Goal: Transaction & Acquisition: Subscribe to service/newsletter

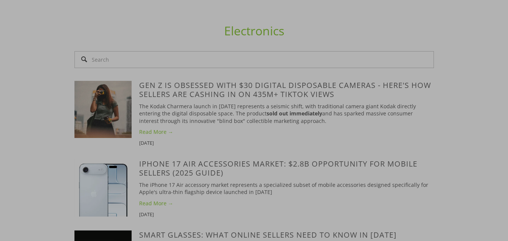
scroll to position [885, 0]
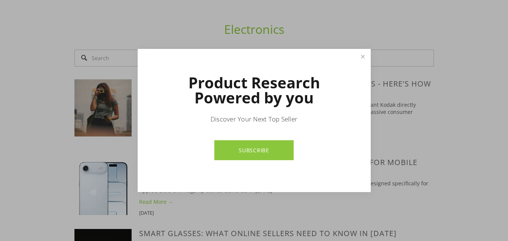
click at [279, 149] on link "SUBSCRIBE" at bounding box center [253, 150] width 79 height 20
click at [366, 55] on link "Close" at bounding box center [362, 56] width 13 height 13
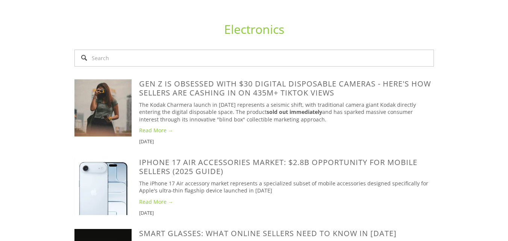
scroll to position [326, 0]
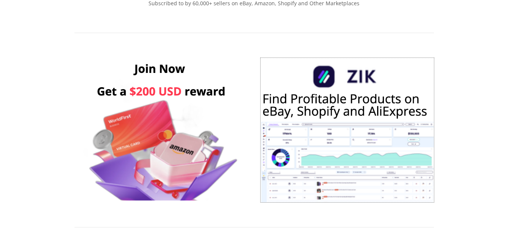
click at [364, 58] on img at bounding box center [347, 130] width 173 height 144
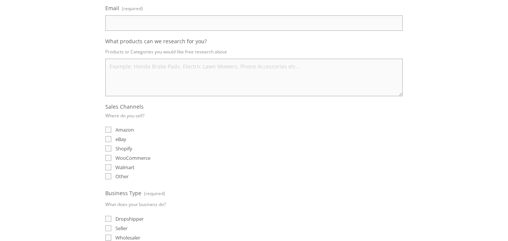
scroll to position [150, 0]
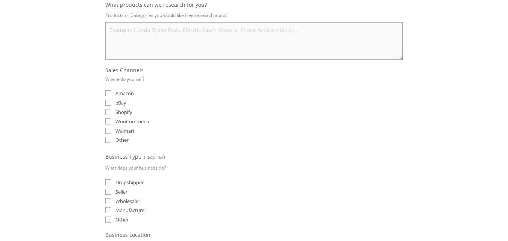
click at [122, 100] on span "eBay" at bounding box center [120, 102] width 11 height 7
click at [111, 100] on input "eBay" at bounding box center [108, 103] width 6 height 6
checkbox input "true"
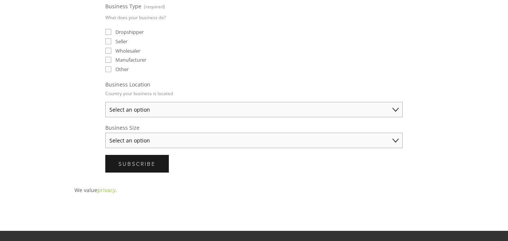
scroll to position [263, 0]
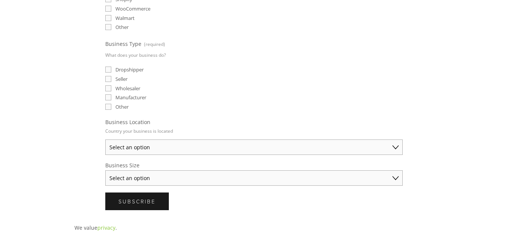
click at [129, 69] on span "Dropshipper" at bounding box center [129, 69] width 28 height 7
click at [111, 69] on input "Dropshipper" at bounding box center [108, 70] width 6 height 6
checkbox input "true"
click at [366, 138] on fieldset "Business Location Country your business is located Select an option Australia U…" at bounding box center [254, 136] width 298 height 36
click at [364, 144] on select "Select an option Australia United States United Kingdom China Japan Germany Can…" at bounding box center [254, 147] width 298 height 15
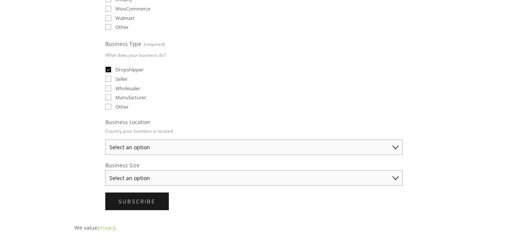
select select "United Kingdom"
click at [105, 140] on select "Select an option Australia United States United Kingdom China Japan Germany Can…" at bounding box center [254, 147] width 298 height 15
click at [290, 174] on select "Select an option Solo Merchant (under $50K annual sales) Small Business ($50K -…" at bounding box center [254, 177] width 298 height 15
select select "Solo Merchant (under $50K annual sales)"
click at [105, 170] on select "Select an option Solo Merchant (under $50K annual sales) Small Business ($50K -…" at bounding box center [254, 177] width 298 height 15
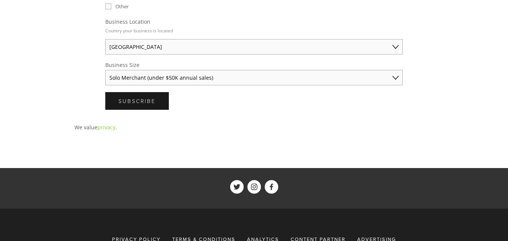
scroll to position [301, 0]
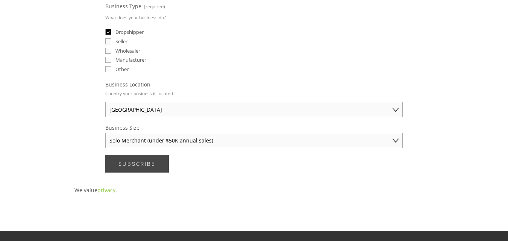
click at [152, 167] on span "Subscribe" at bounding box center [136, 163] width 37 height 7
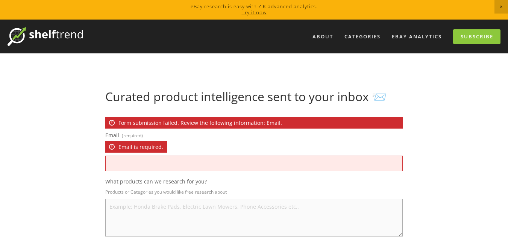
click at [141, 162] on input "Email (required) Email is required." at bounding box center [254, 163] width 298 height 15
